Goal: Task Accomplishment & Management: Manage account settings

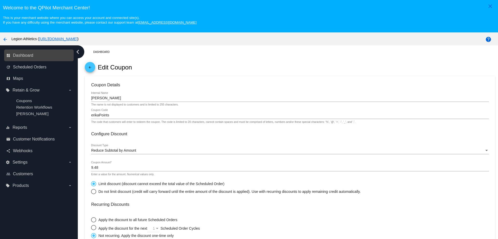
click at [39, 57] on link "dashboard Dashboard" at bounding box center [39, 55] width 66 height 8
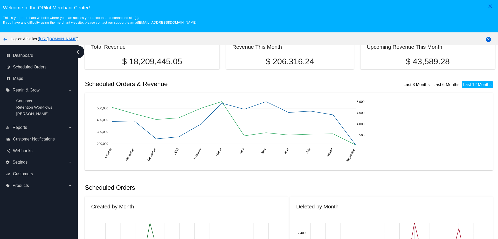
scroll to position [36, 0]
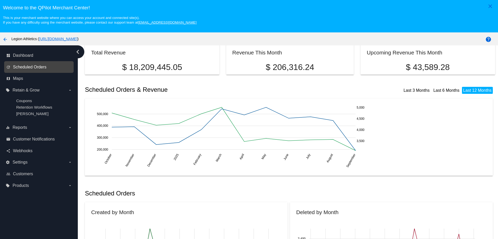
click at [33, 68] on span "Scheduled Orders" at bounding box center [29, 67] width 33 height 5
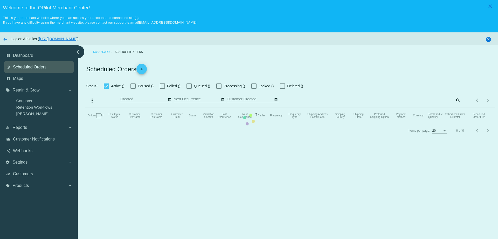
checkbox input "true"
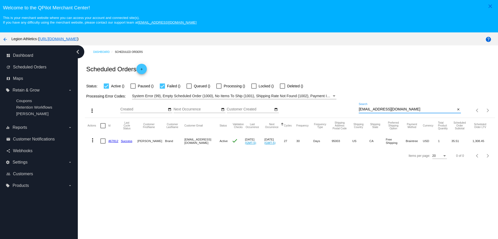
drag, startPoint x: 402, startPoint y: 108, endPoint x: 347, endPoint y: 112, distance: 54.7
click at [347, 112] on div "more_vert Sep Jan Feb Mar [DATE]" at bounding box center [290, 108] width 410 height 18
paste input "[PERSON_NAME][EMAIL_ADDRESS][PERSON_NAME][DOMAIN_NAME]"
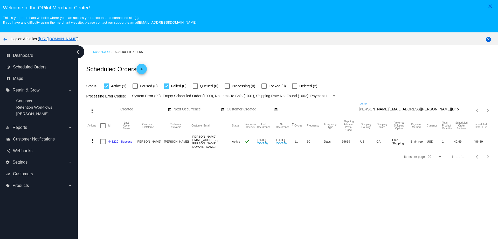
type input "[PERSON_NAME][EMAIL_ADDRESS][PERSON_NAME][DOMAIN_NAME]"
click at [113, 141] on link "443220" at bounding box center [113, 141] width 10 height 3
click at [104, 141] on div at bounding box center [102, 141] width 5 height 5
click at [103, 144] on input "checkbox" at bounding box center [103, 144] width 0 height 0
checkbox input "true"
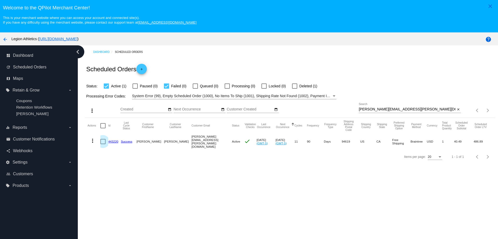
checkbox input "true"
click at [93, 143] on mat-icon "more_vert" at bounding box center [93, 141] width 6 height 6
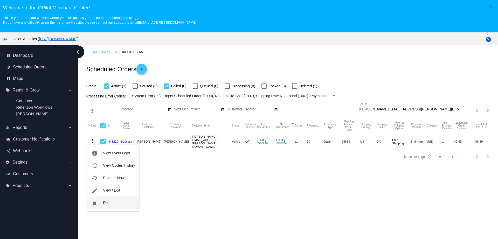
click at [112, 205] on button "delete Delete" at bounding box center [113, 203] width 52 height 12
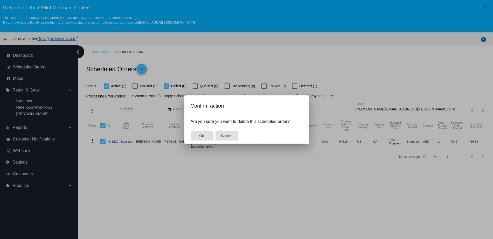
click at [232, 134] on span "Cancel" at bounding box center [226, 136] width 11 height 4
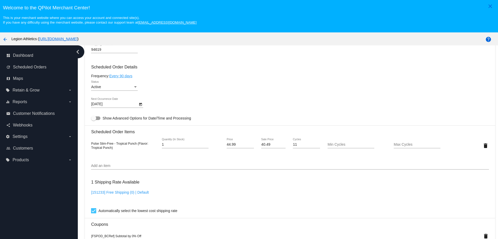
scroll to position [285, 0]
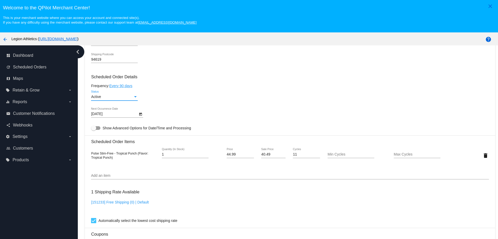
click at [118, 97] on div "Active" at bounding box center [112, 97] width 42 height 4
click at [117, 107] on span "Paused" at bounding box center [114, 108] width 47 height 11
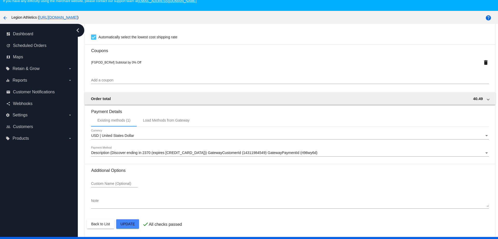
scroll to position [32, 0]
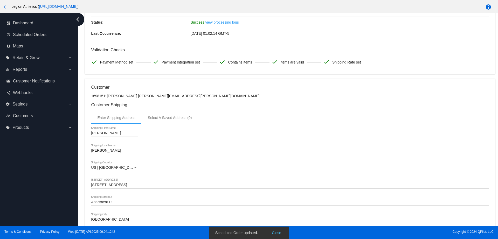
scroll to position [0, 0]
